Goal: Information Seeking & Learning: Learn about a topic

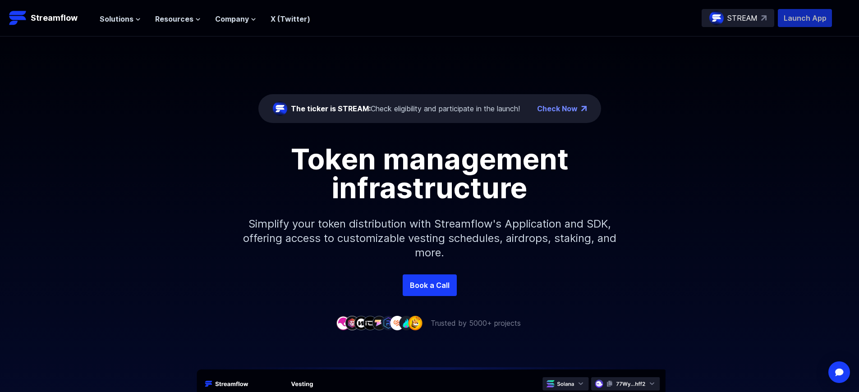
click at [805, 18] on p "Launch App" at bounding box center [805, 18] width 54 height 18
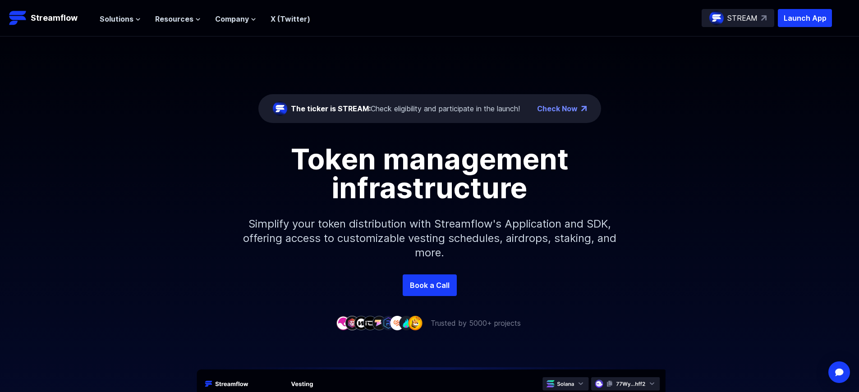
click at [805, 18] on p "Launch App" at bounding box center [805, 18] width 54 height 18
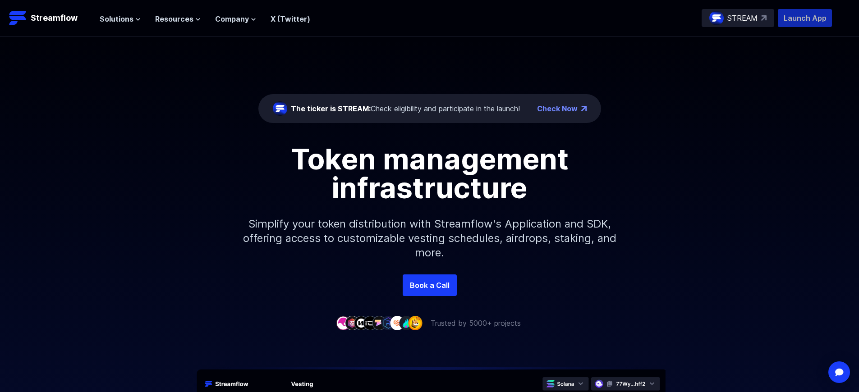
click at [805, 18] on p "Launch App" at bounding box center [805, 18] width 54 height 18
